Goal: Transaction & Acquisition: Book appointment/travel/reservation

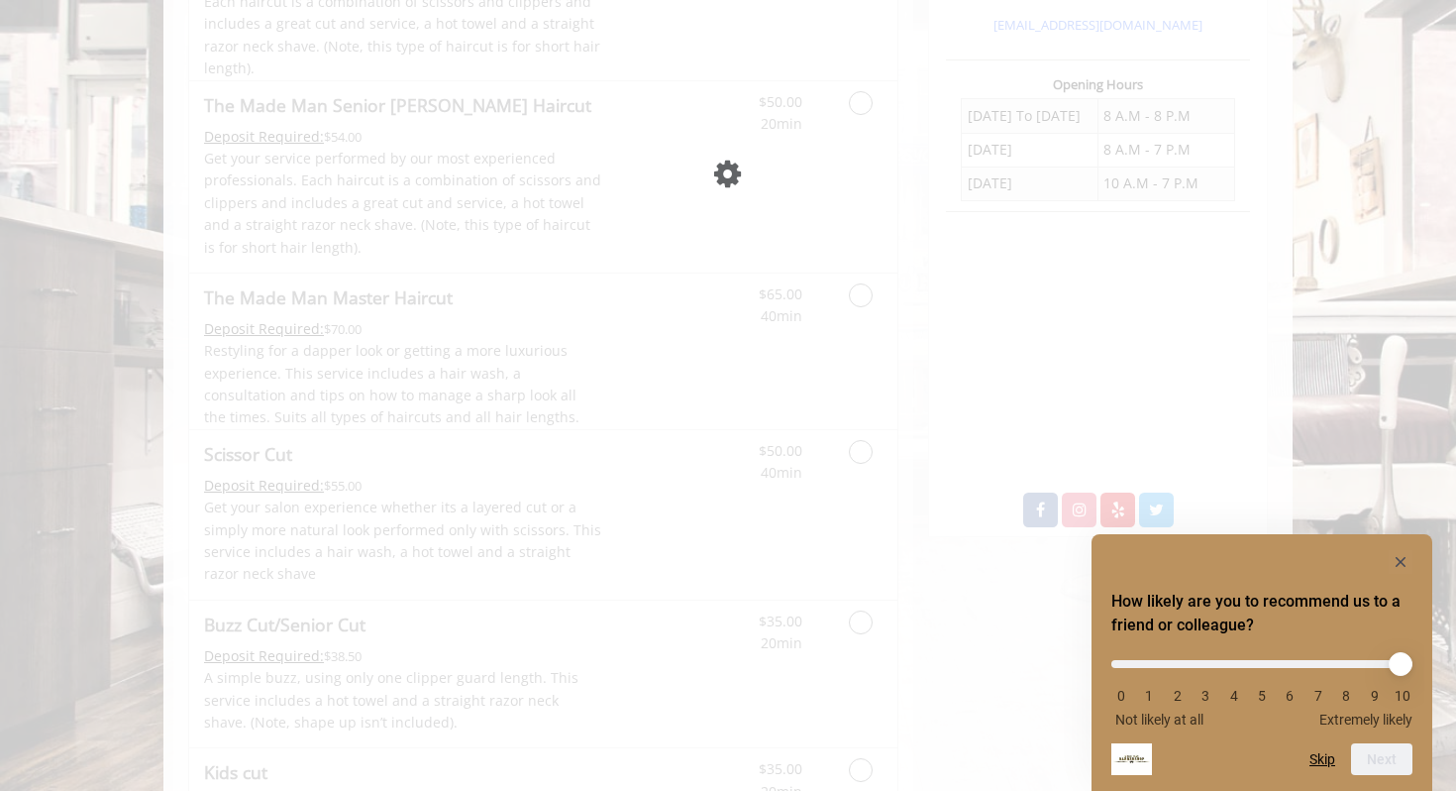
scroll to position [698, 0]
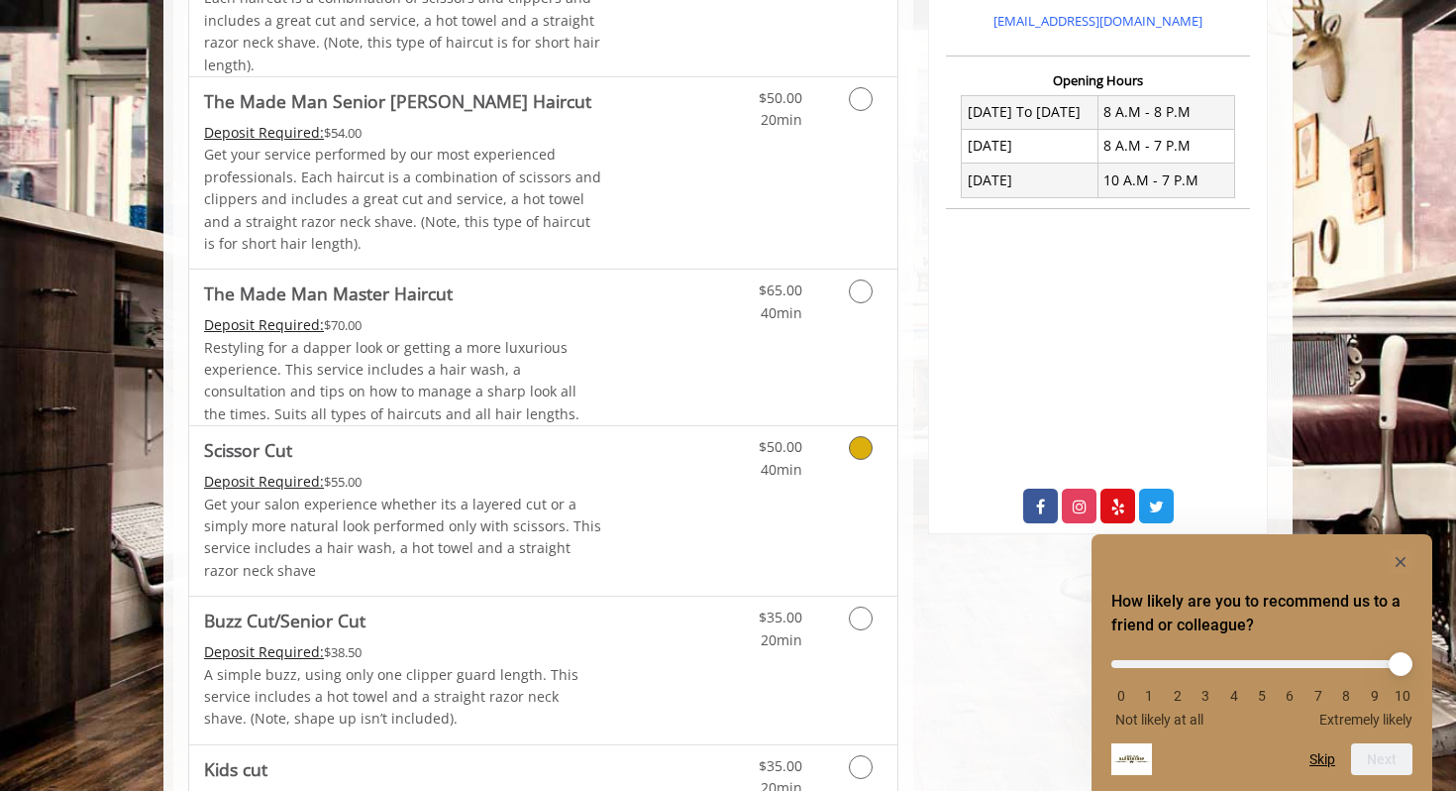
click at [823, 488] on div "$50.00 40min" at bounding box center [808, 510] width 177 height 169
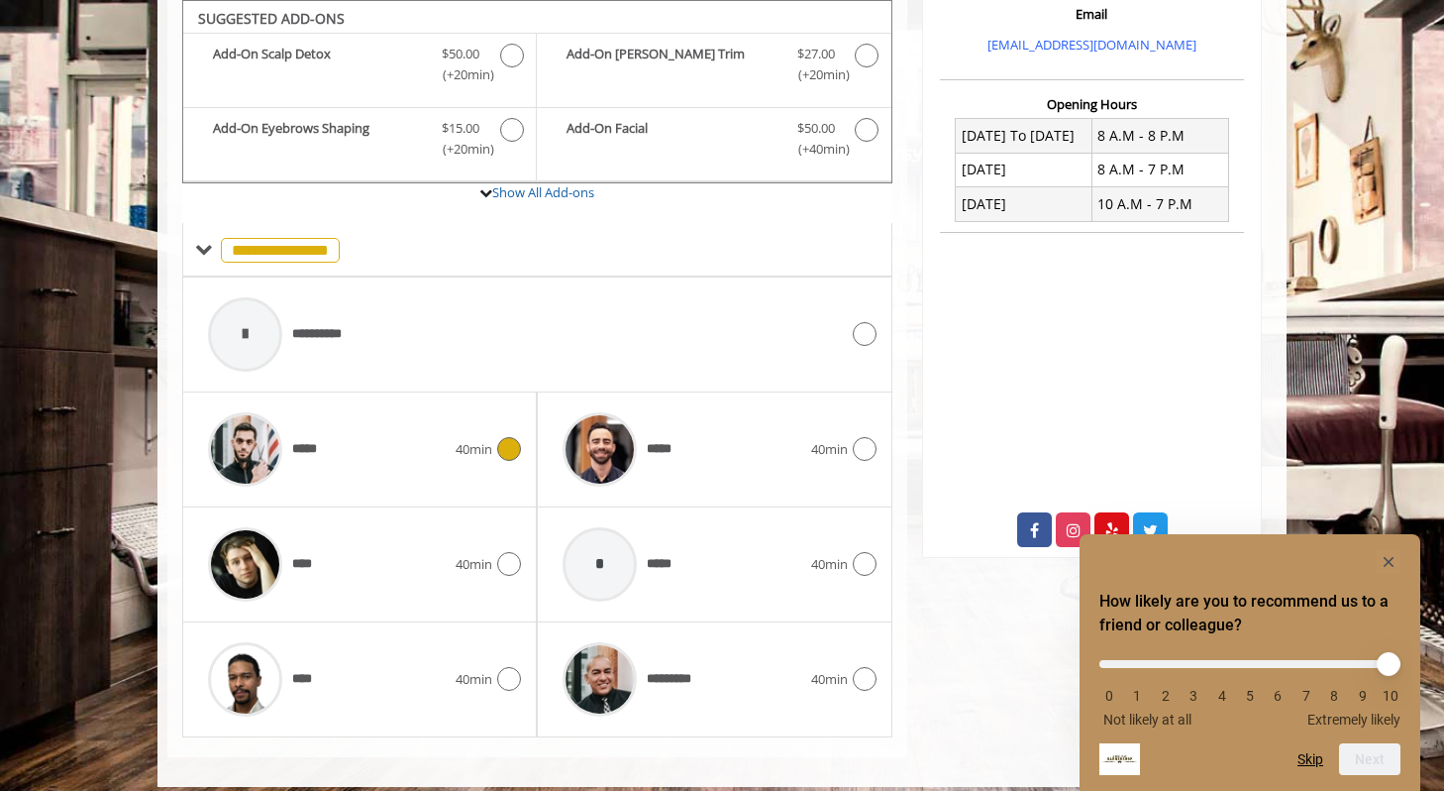
click at [334, 457] on div "*****" at bounding box center [327, 449] width 258 height 94
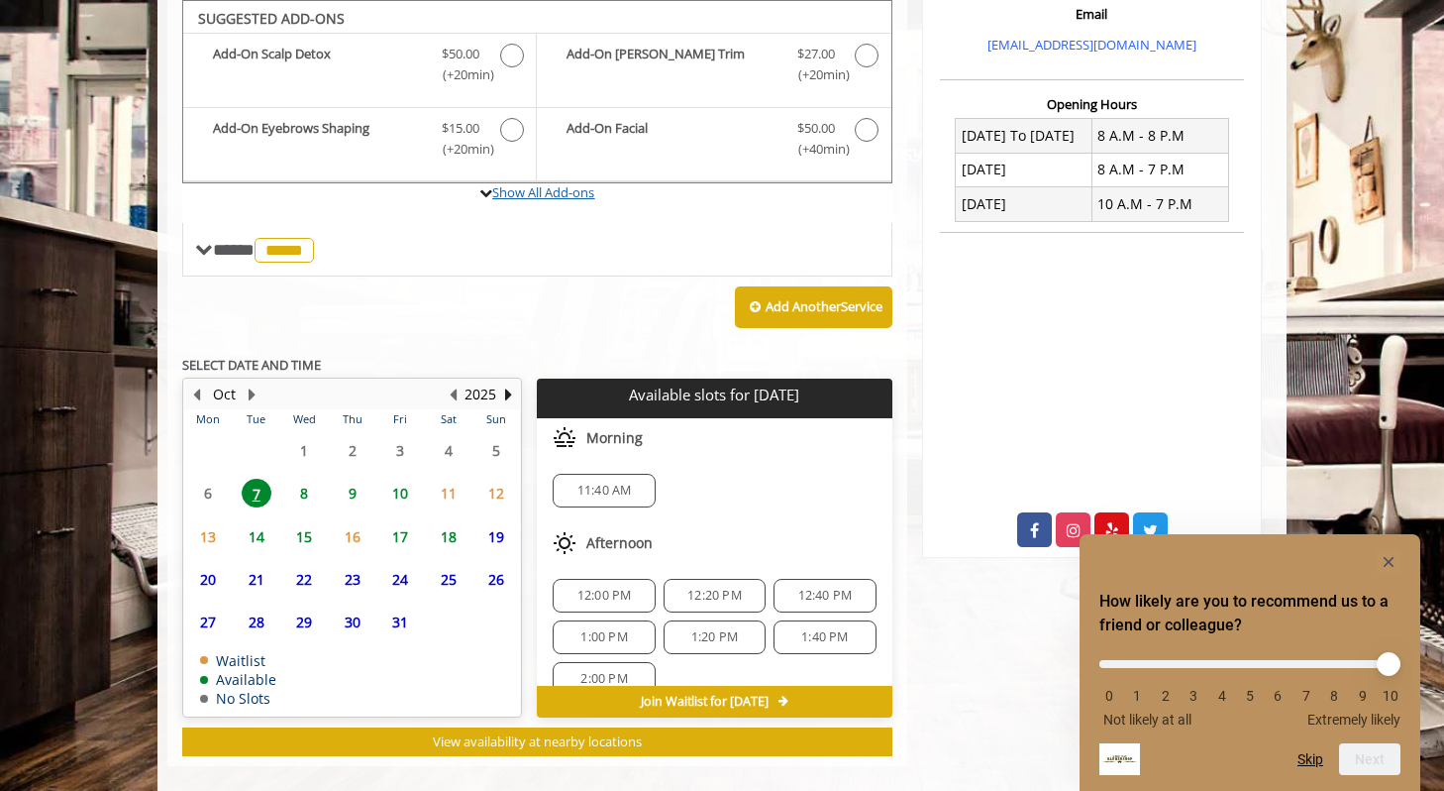
scroll to position [697, 0]
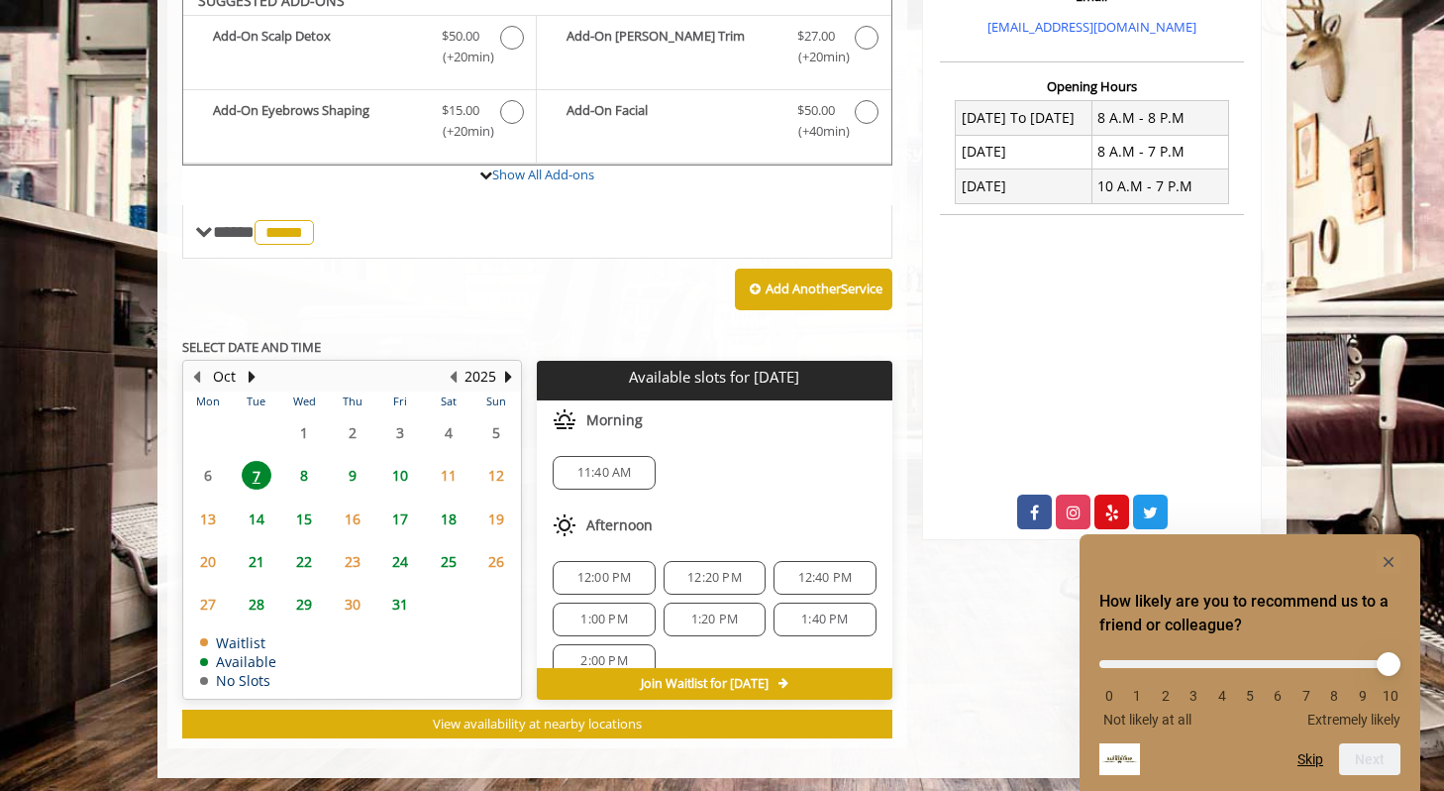
click at [305, 469] on span "8" at bounding box center [304, 475] width 30 height 29
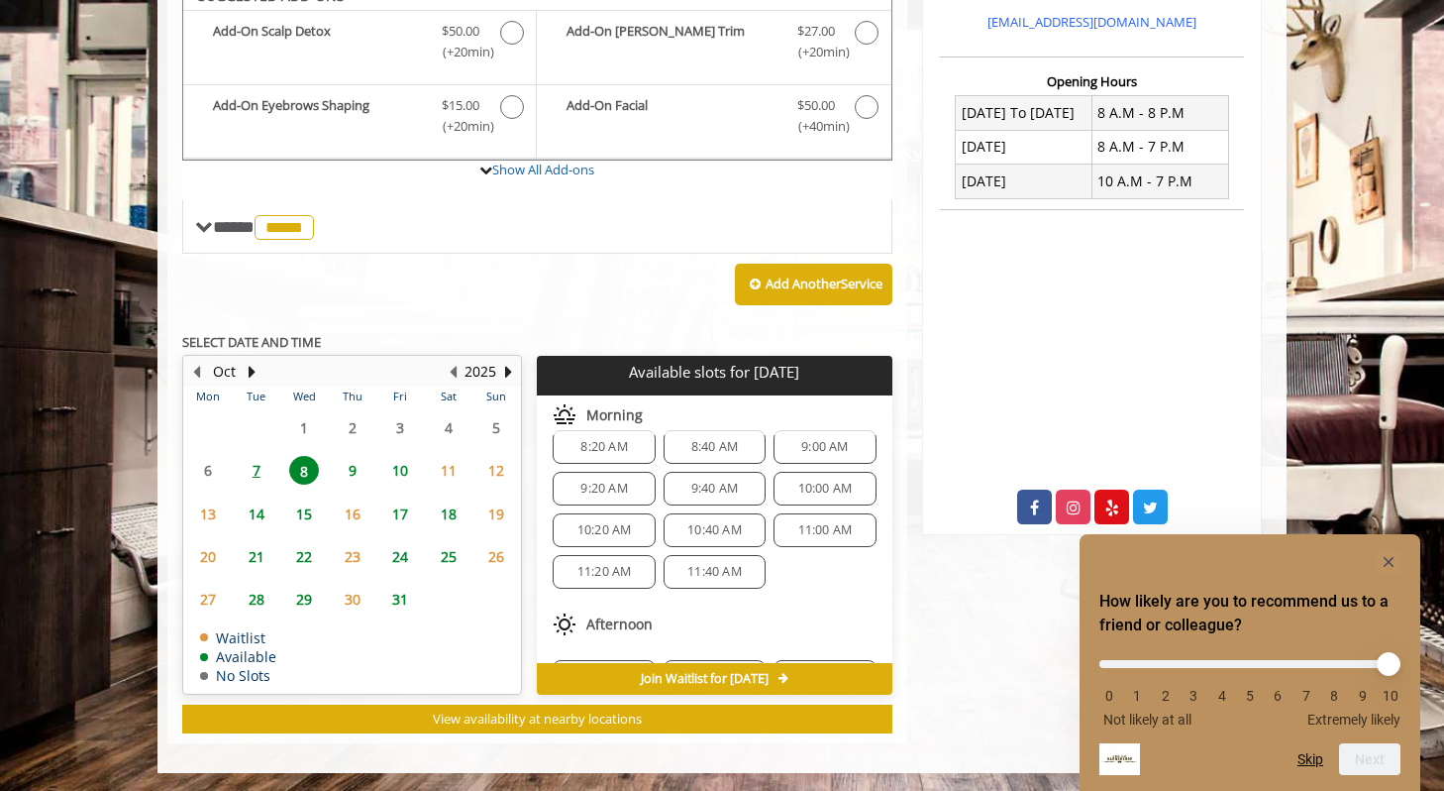
scroll to position [0, 0]
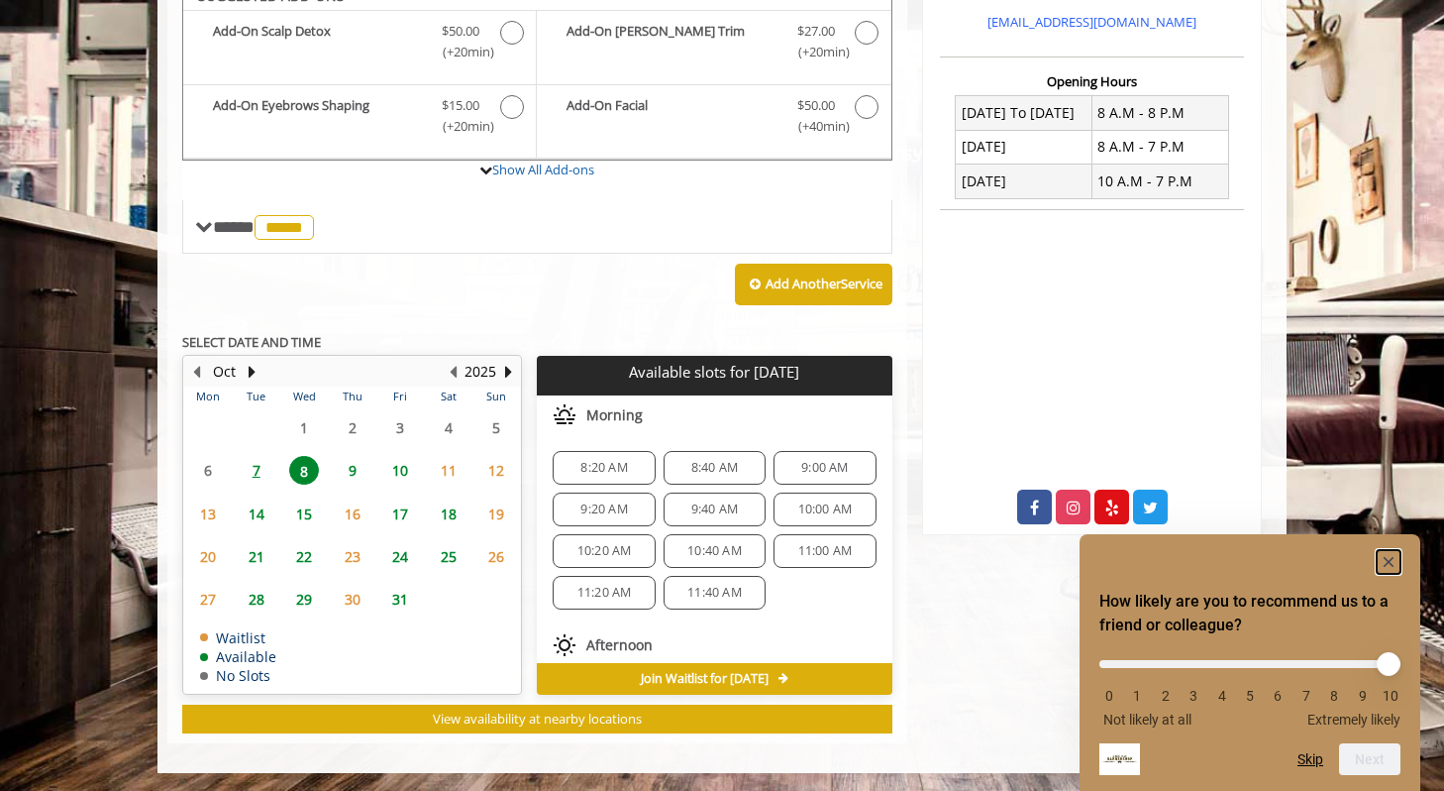
click at [1386, 560] on rect "Hide survey" at bounding box center [1389, 562] width 24 height 24
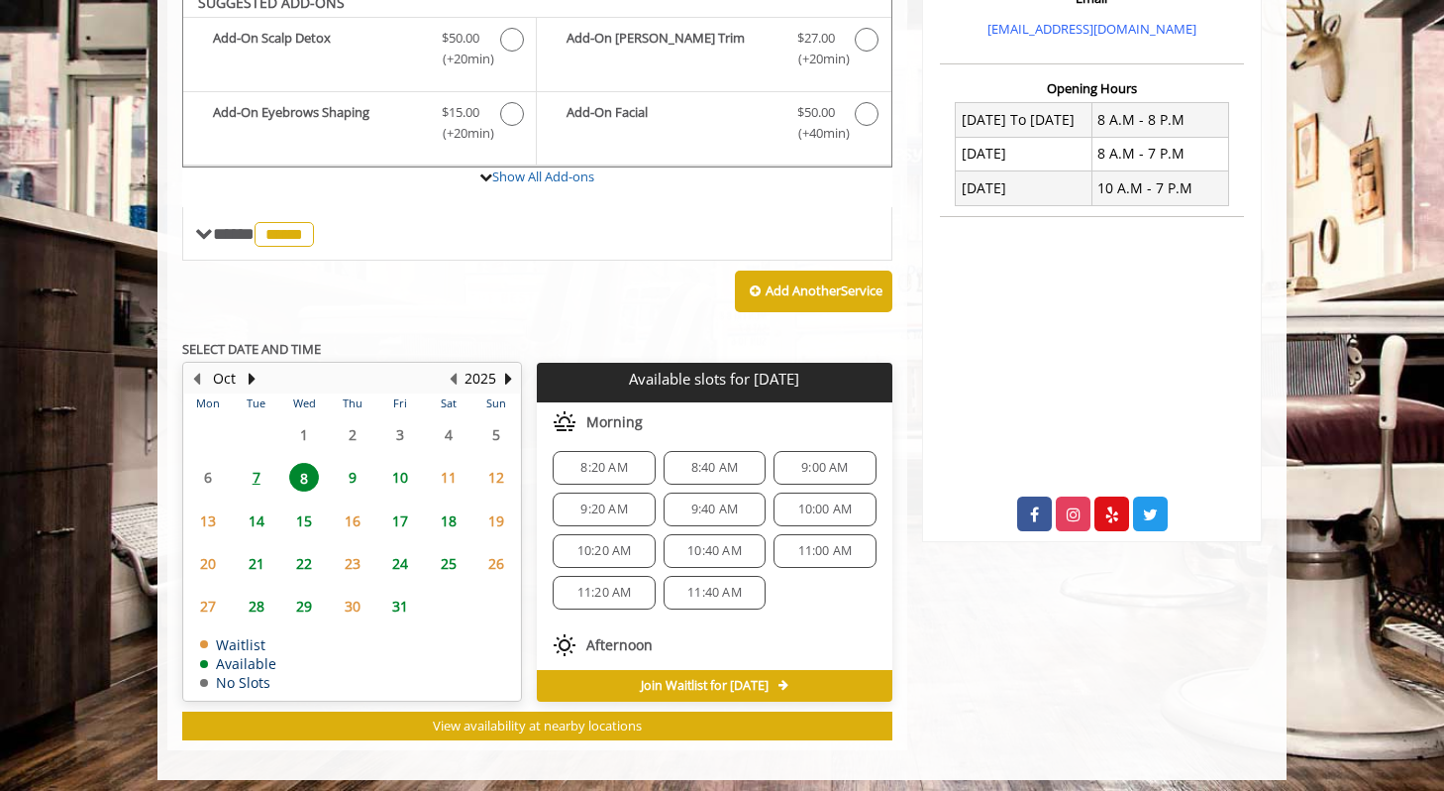
scroll to position [668, 0]
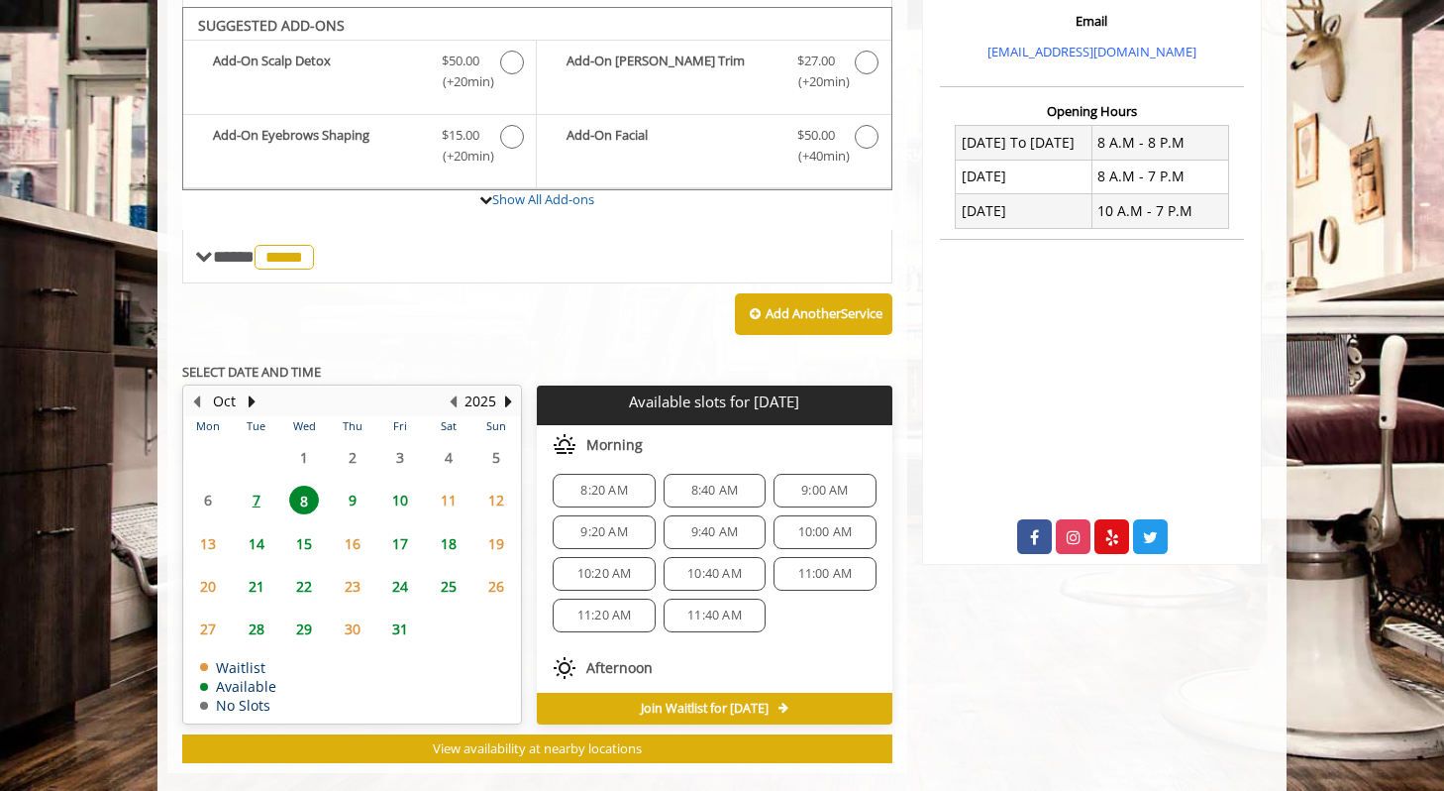
click at [610, 526] on span "9:20 AM" at bounding box center [604, 532] width 47 height 16
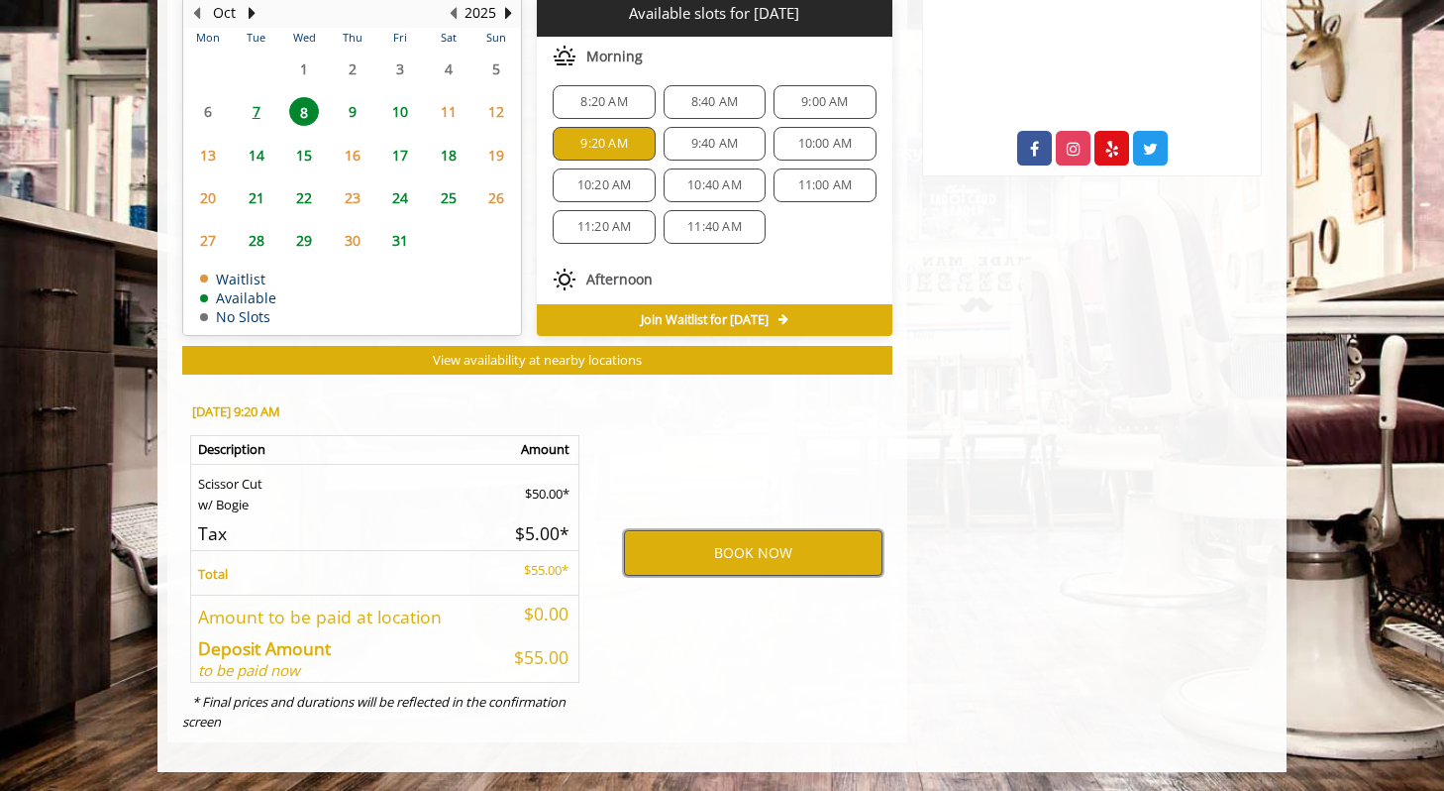
click at [809, 564] on button "BOOK NOW" at bounding box center [753, 553] width 259 height 46
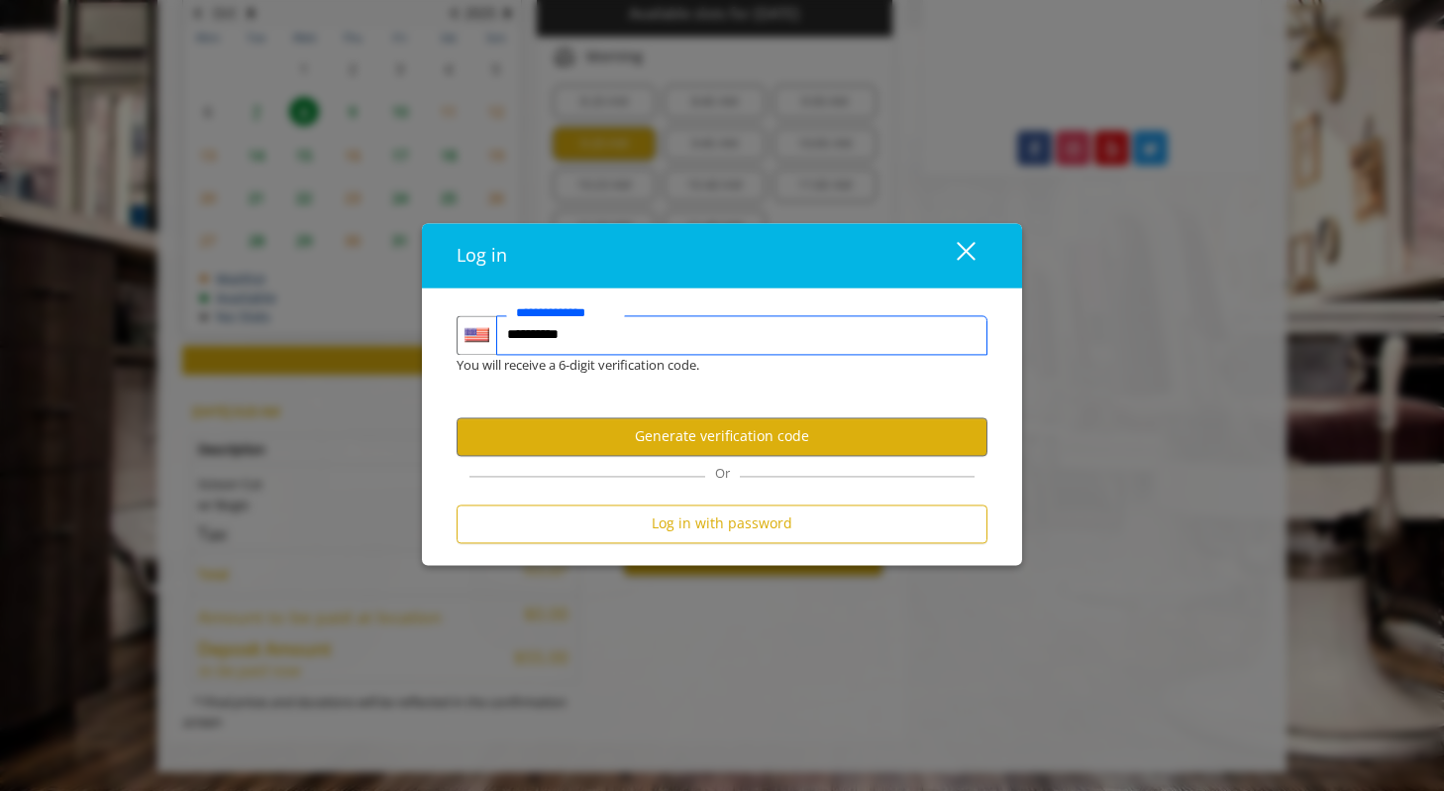
type input "**********"
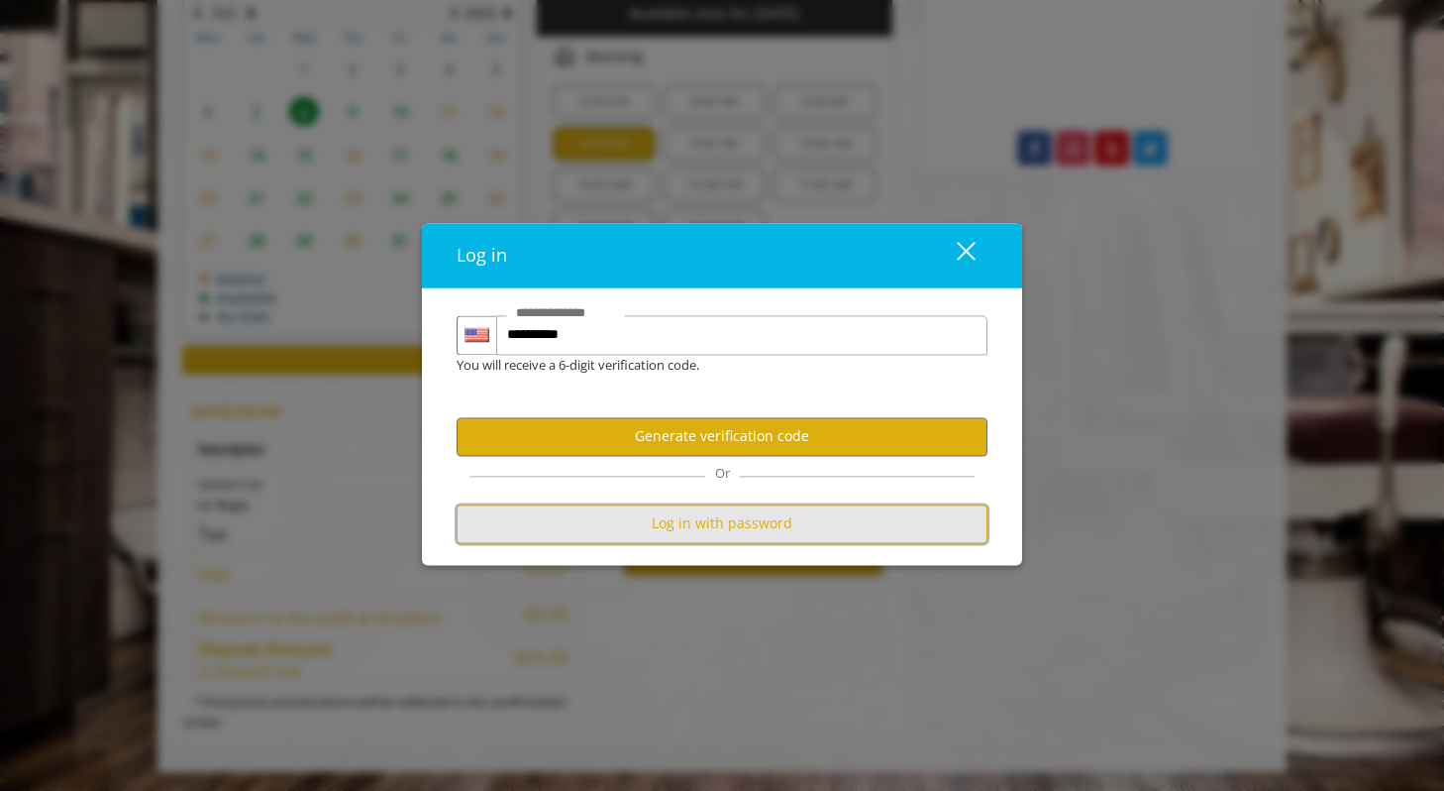
click at [759, 529] on button "Log in with password" at bounding box center [722, 523] width 531 height 39
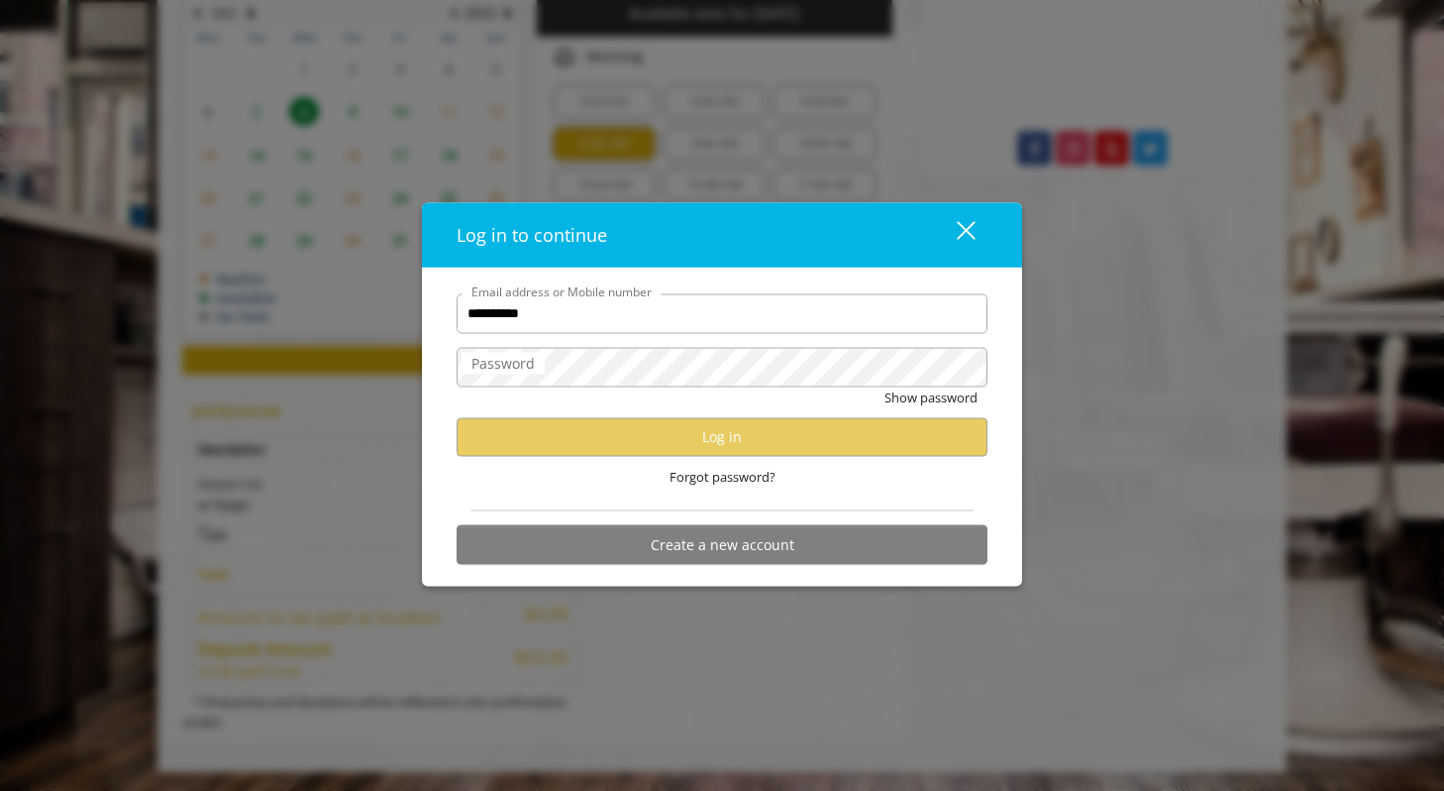
type input "**********"
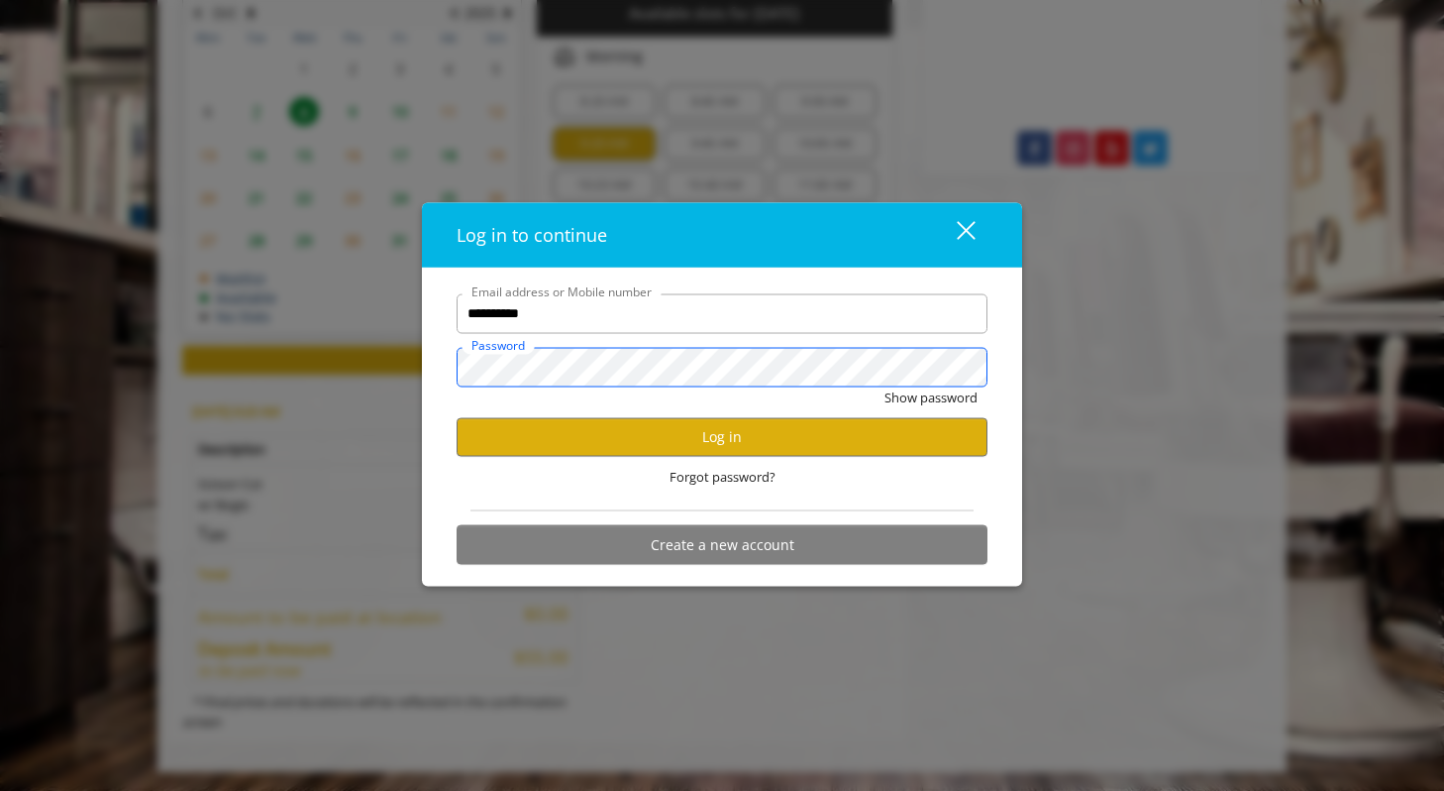
click at [885, 386] on button "Show password" at bounding box center [931, 396] width 93 height 21
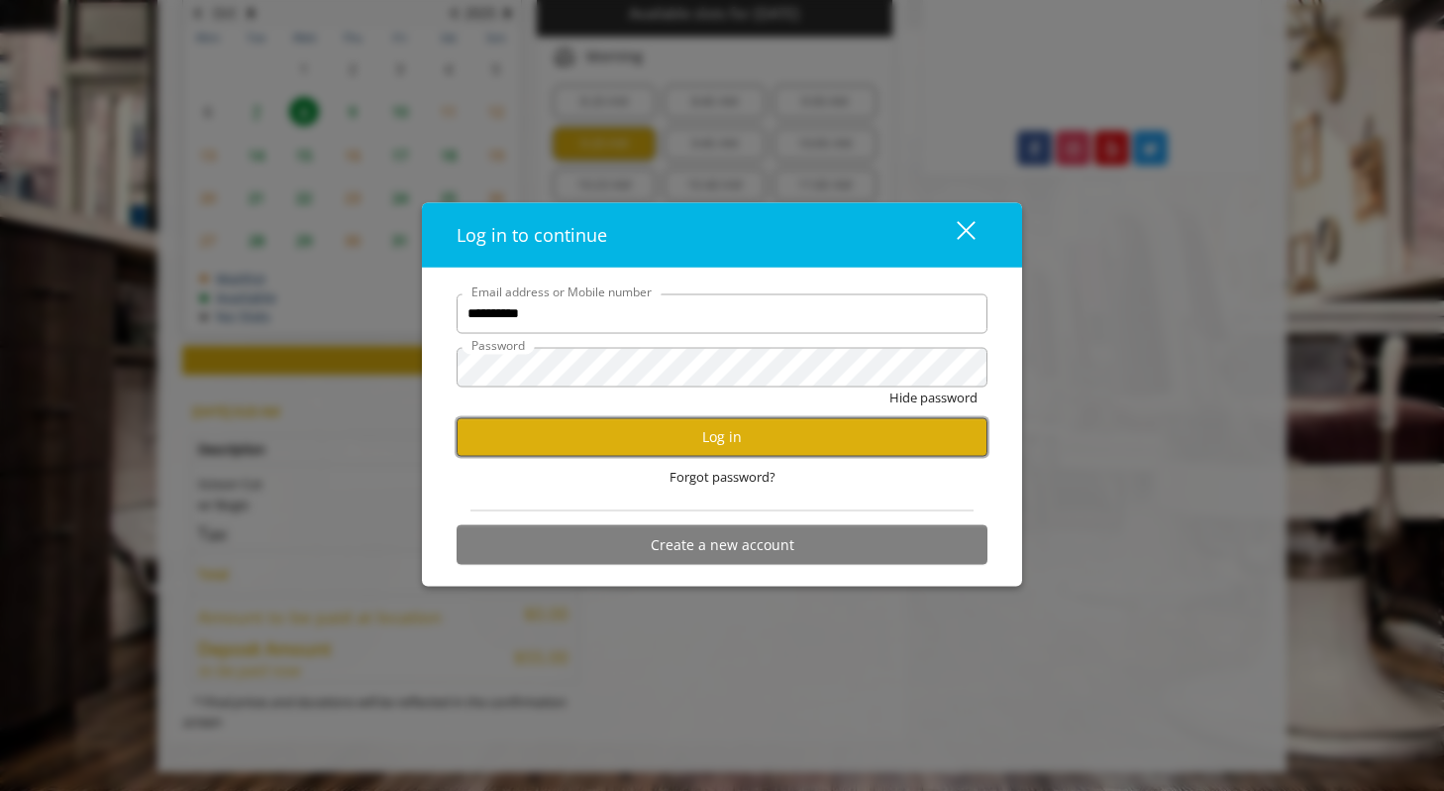
click at [755, 434] on button "Log in" at bounding box center [722, 436] width 531 height 39
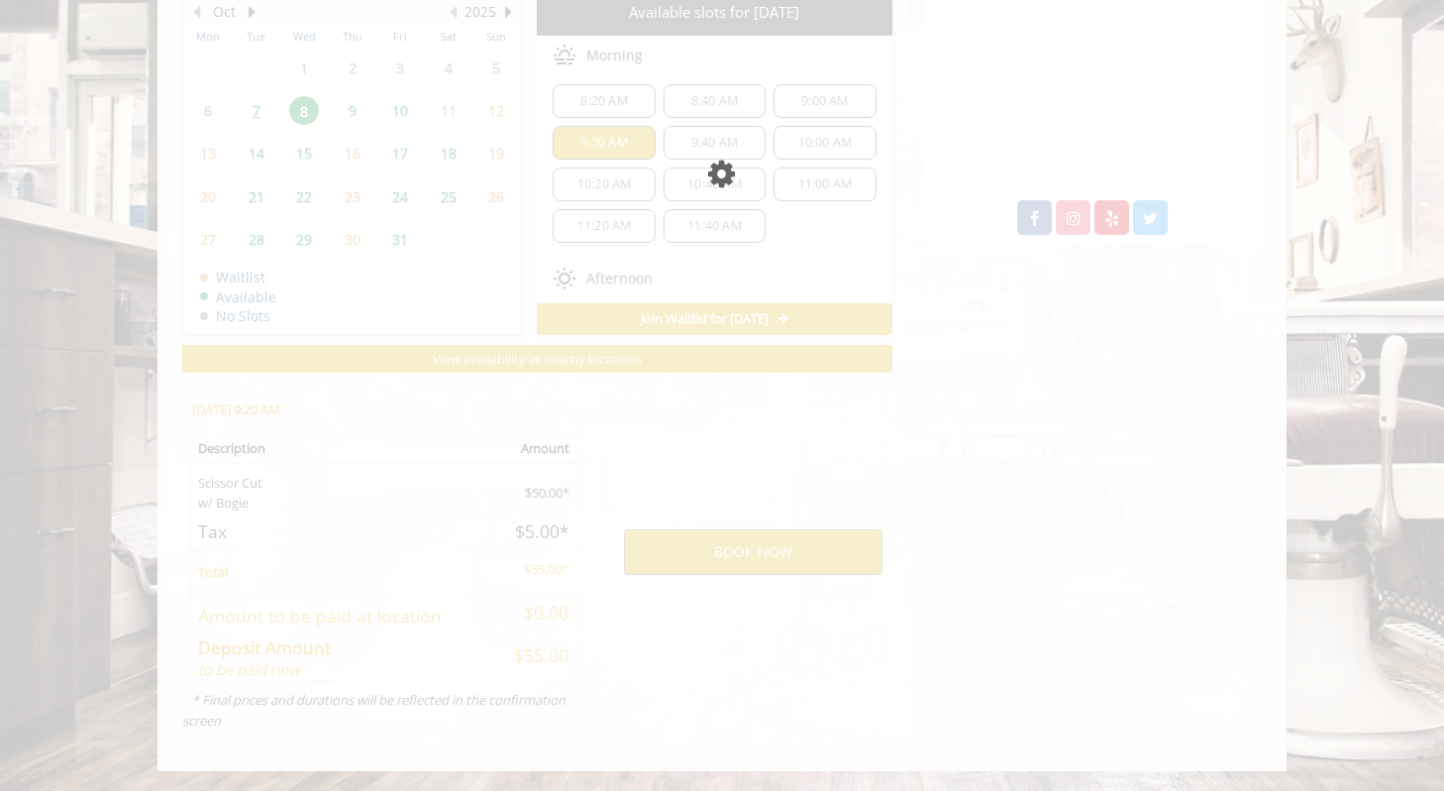
scroll to position [985, 0]
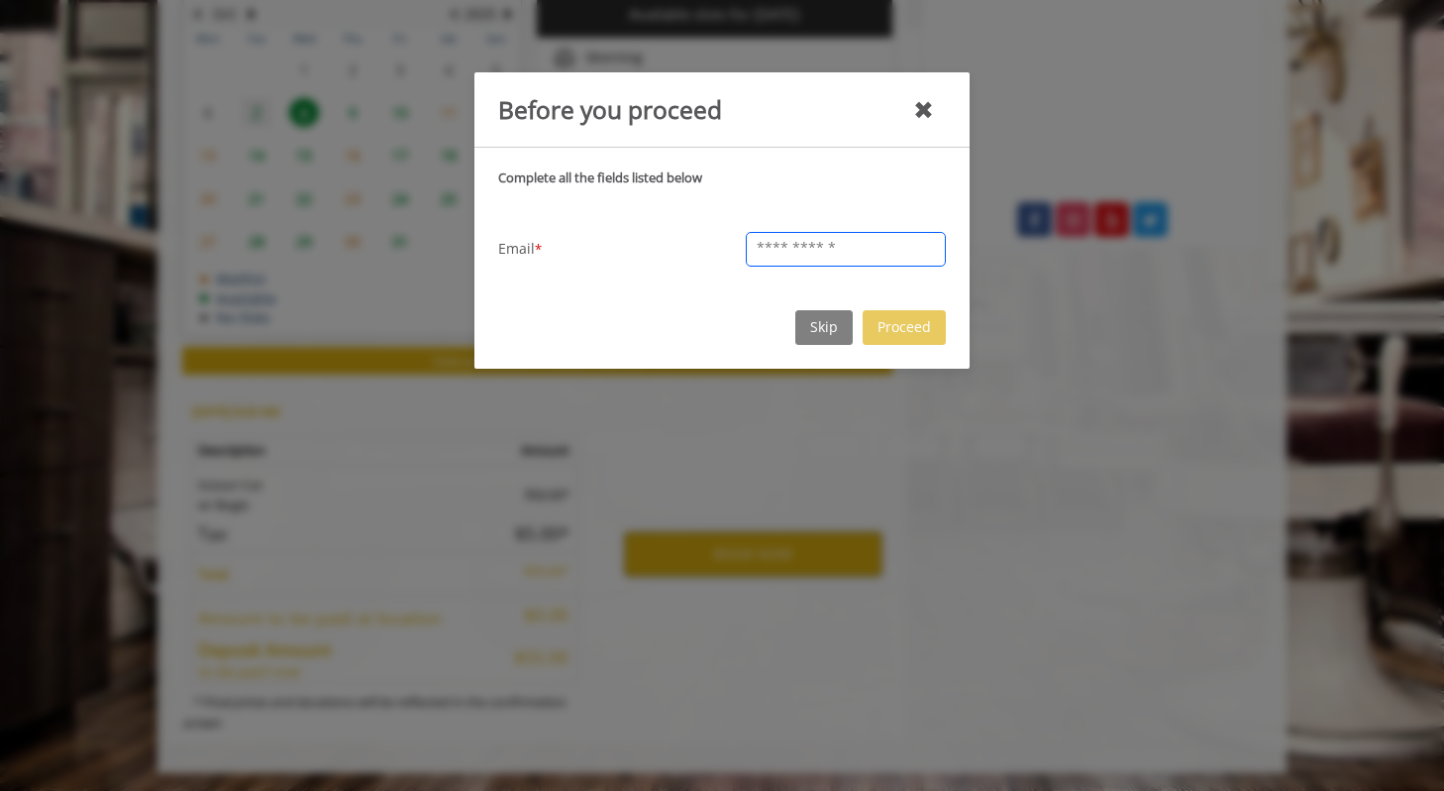
click at [847, 253] on input "text" at bounding box center [846, 249] width 200 height 35
type input "**********"
click at [906, 329] on button "Proceed" at bounding box center [904, 327] width 83 height 35
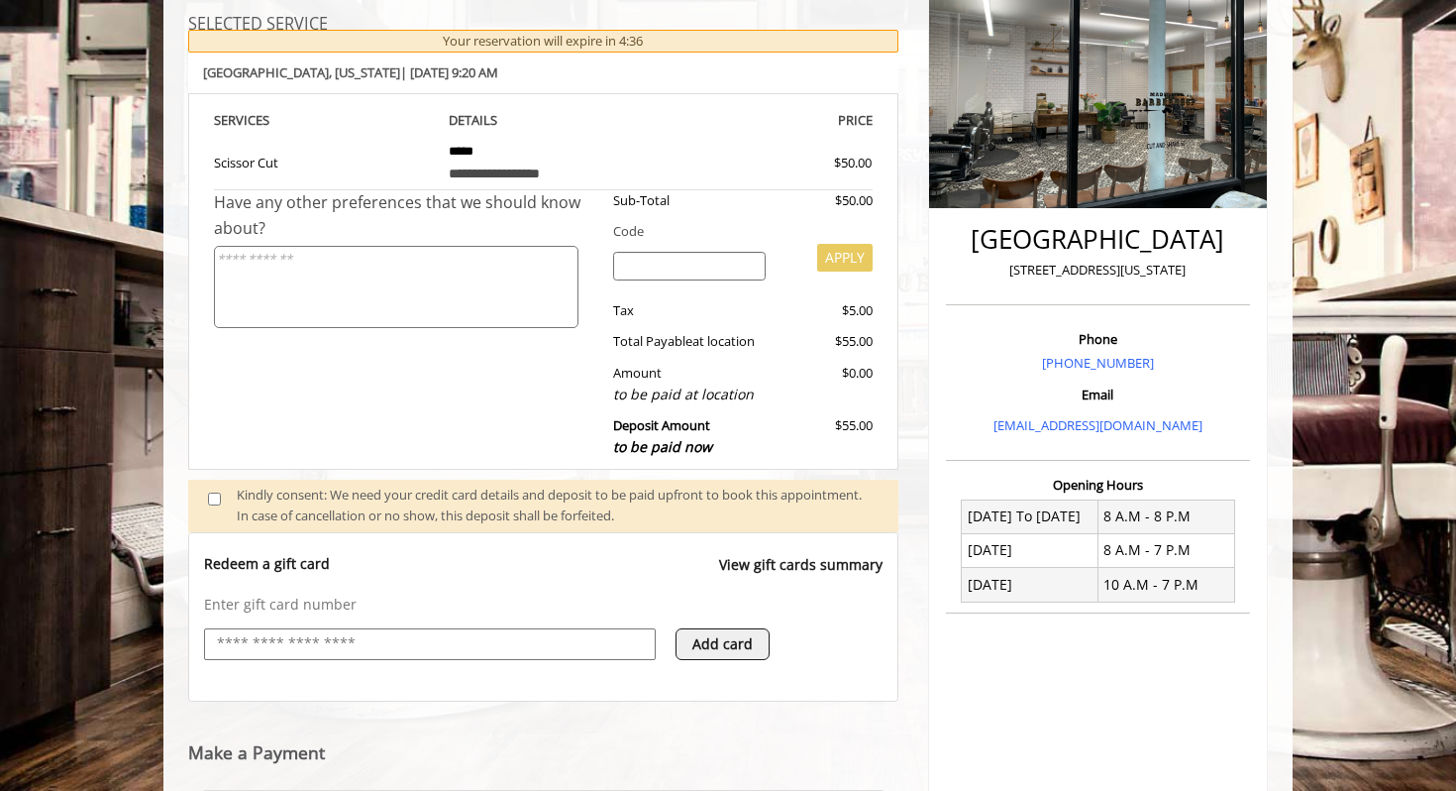
scroll to position [797, 0]
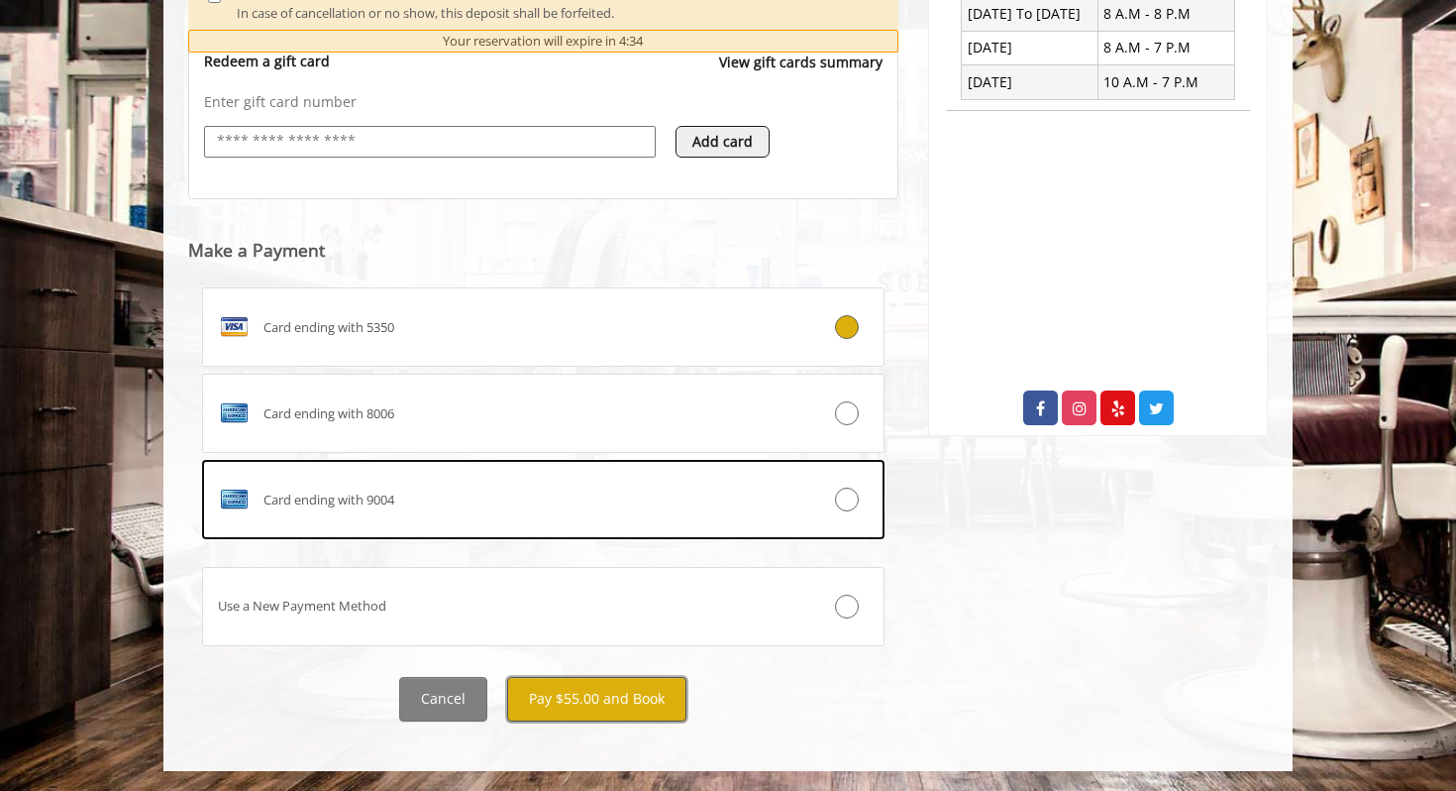
click at [622, 696] on button "Pay $55.00 and Book" at bounding box center [596, 699] width 179 height 45
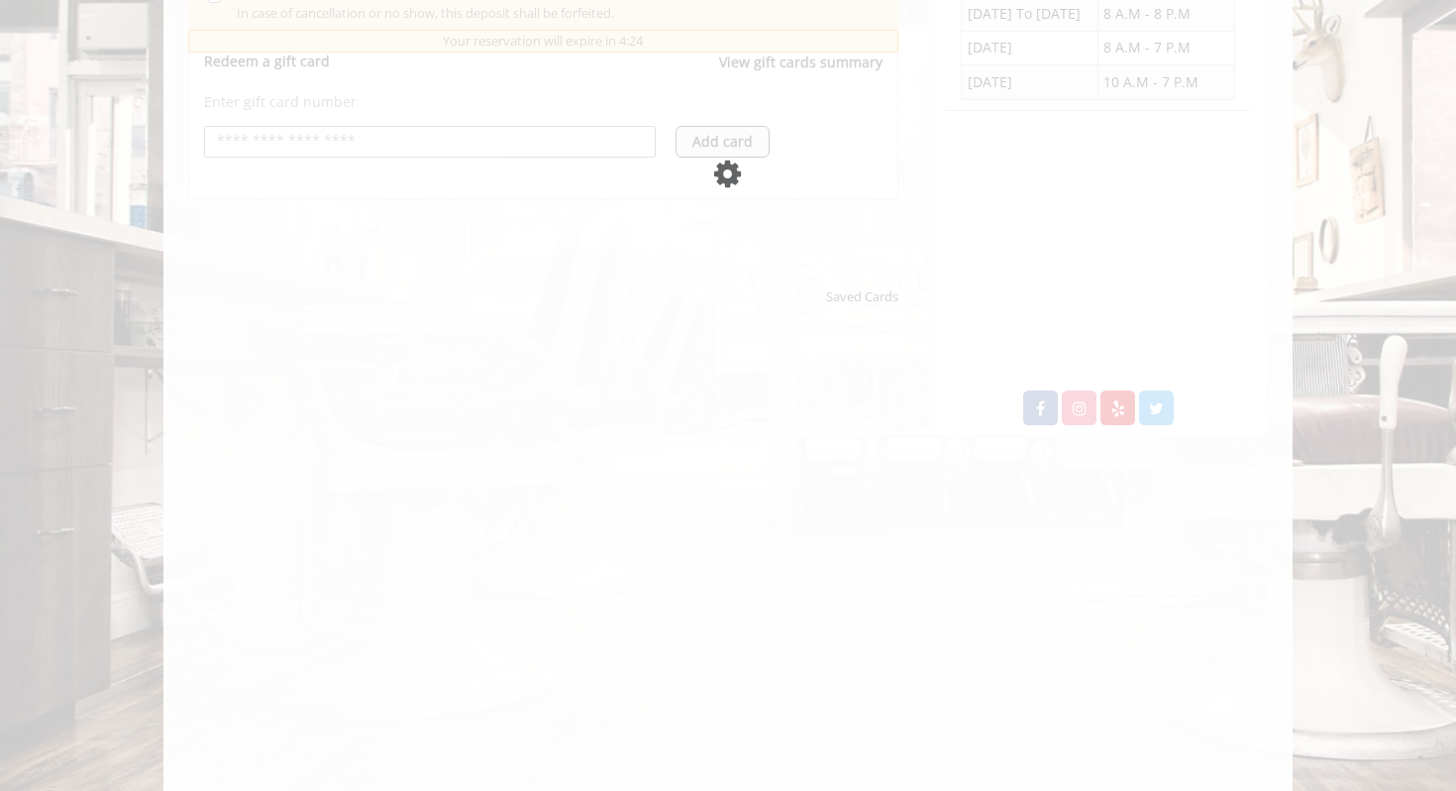
scroll to position [0, 0]
